Goal: Task Accomplishment & Management: Use online tool/utility

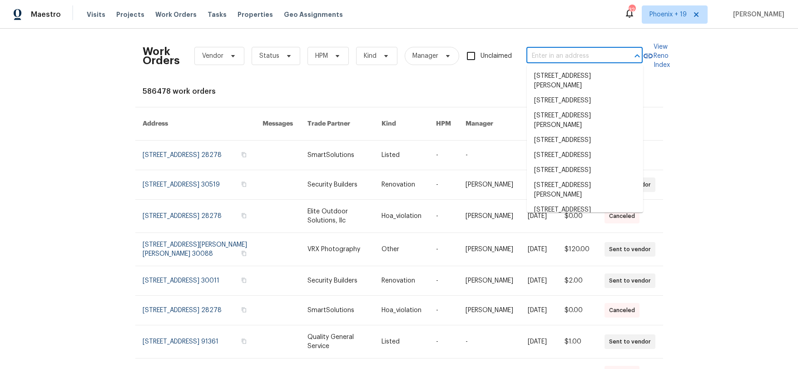
click at [571, 59] on input "text" at bounding box center [572, 56] width 91 height 14
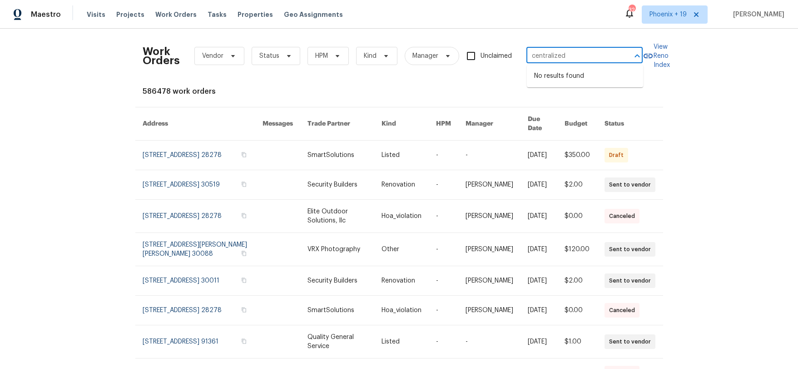
type input "centralized"
click at [565, 66] on div "Work Orders Vendor Status HPM Kind Manager Unclaimed ​" at bounding box center [393, 56] width 500 height 40
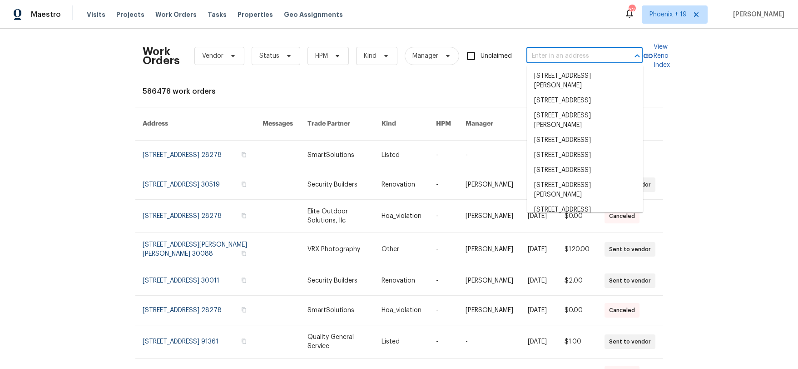
click at [563, 60] on input "text" at bounding box center [572, 56] width 91 height 14
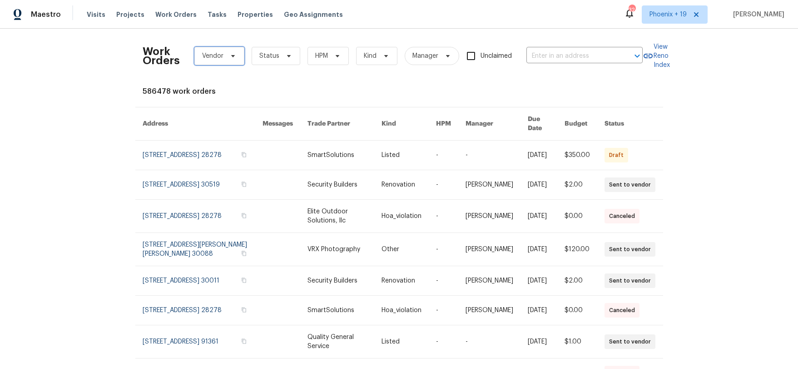
click at [200, 52] on span "Vendor" at bounding box center [219, 56] width 50 height 18
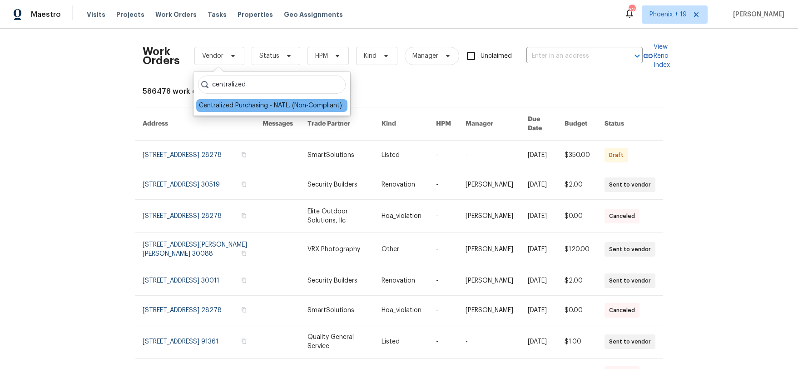
type input "centralized"
click at [246, 101] on div "Centralized Purchasing - NATL. (Non-Compliant)" at bounding box center [270, 105] width 143 height 9
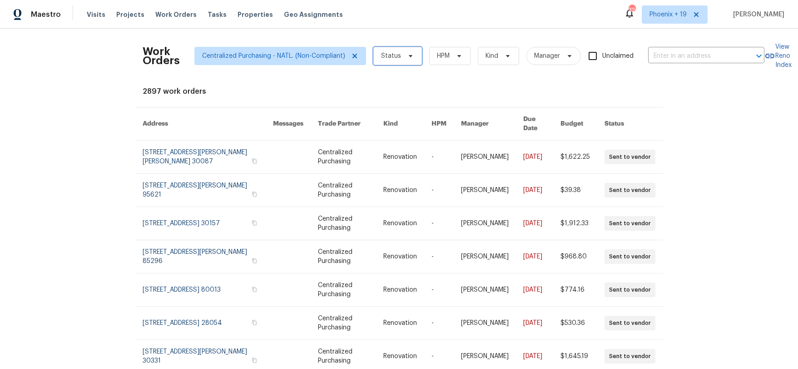
click at [389, 51] on span "Status" at bounding box center [391, 55] width 20 height 9
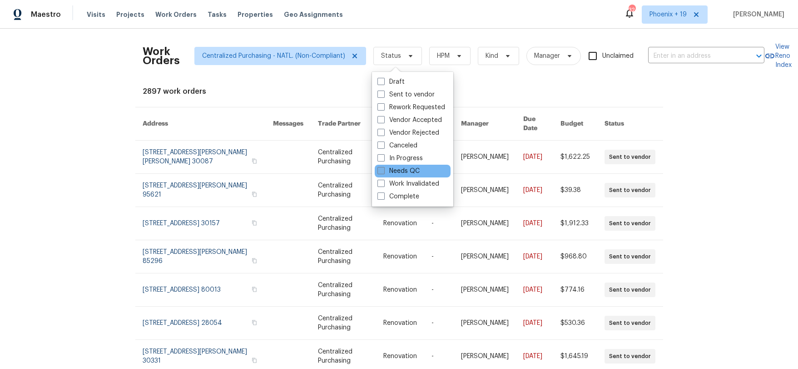
click at [403, 168] on label "Needs QC" at bounding box center [399, 170] width 42 height 9
click at [383, 168] on input "Needs QC" at bounding box center [381, 169] width 6 height 6
checkbox input "true"
